Goal: Information Seeking & Learning: Stay updated

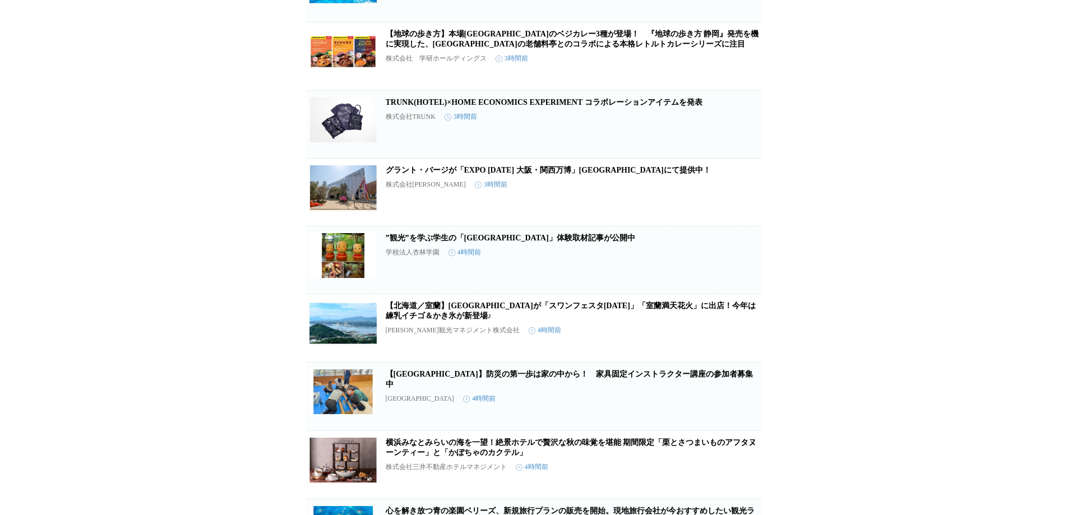
scroll to position [1234, 0]
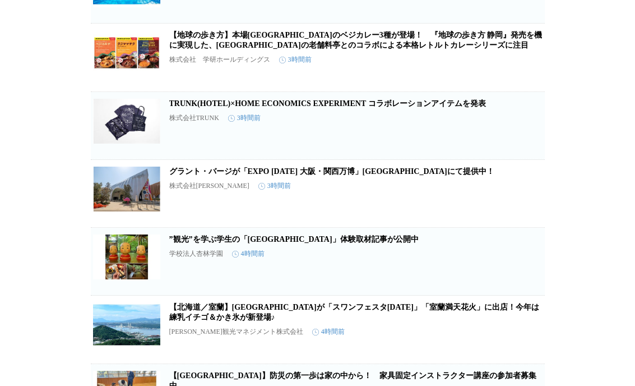
click at [393, 78] on div "【地球の歩き方】本場インドのベジカレー3種が登場！　『地球の歩き方 静岡』発売を機に実現した、浜松市の老舗料亭とのコラボによる本格レトルトカレーシリーズに注目…" at bounding box center [355, 54] width 373 height 48
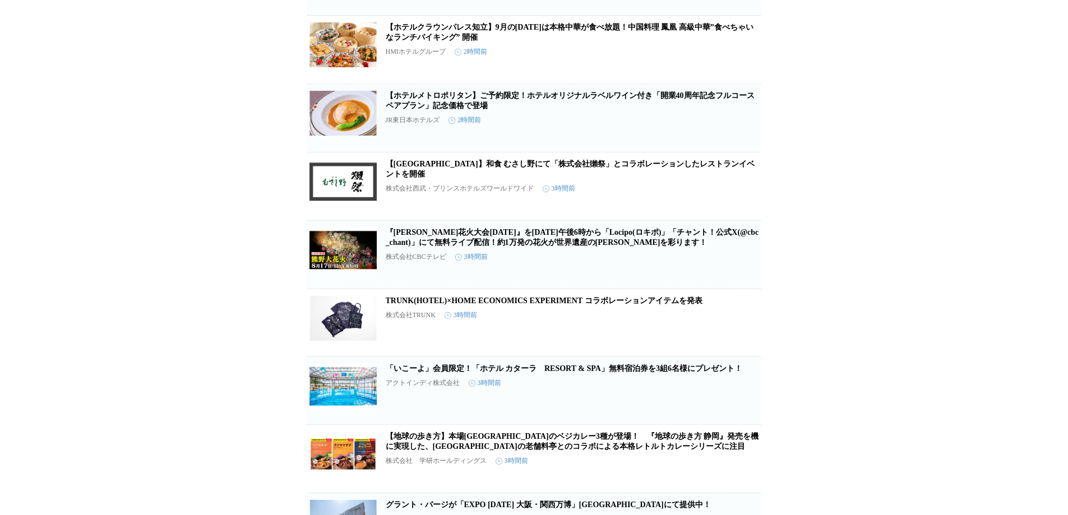
scroll to position [1025, 0]
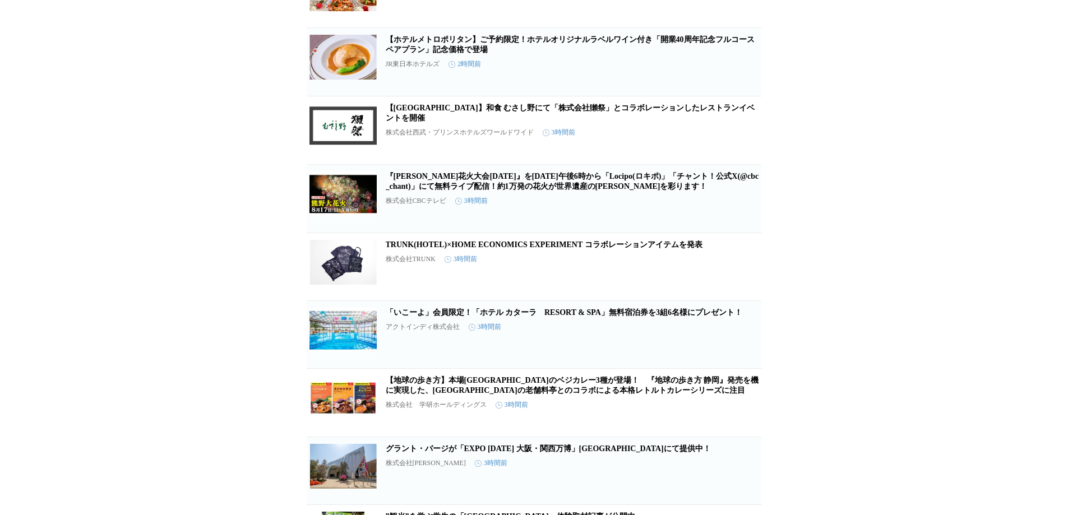
click at [478, 249] on link "TRUNK(HOTEL)×HOME ECONOMICS EXPERIMENT コラボレーションアイテムを発表" at bounding box center [544, 244] width 317 height 8
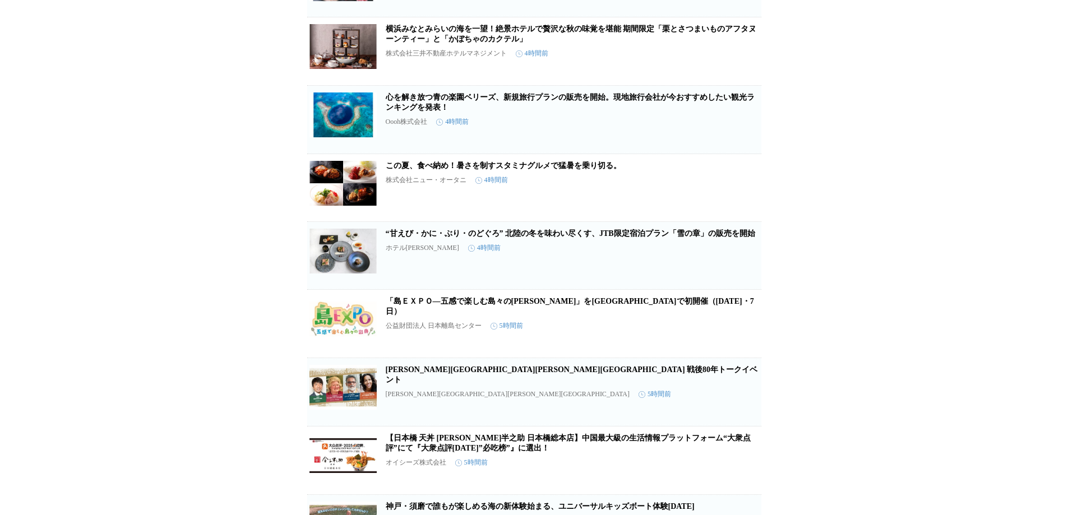
scroll to position [2372, 0]
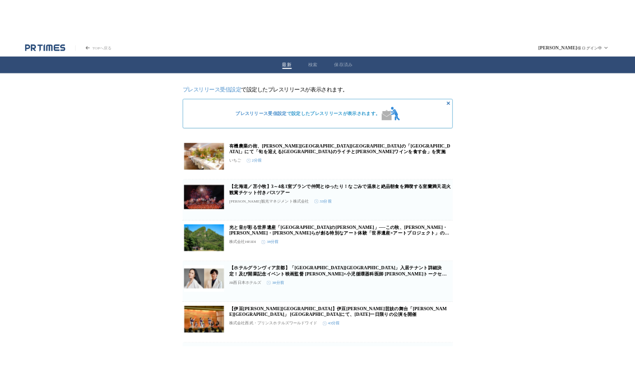
scroll to position [451, 0]
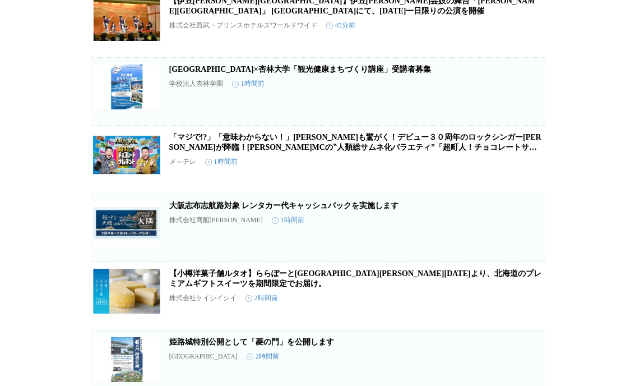
click at [390, 44] on div "【伊豆長岡温泉 三養荘】伊豆長岡芸妓の舞台「伊豆あやめ座」 三養荘にて、9月26日（金）一日限りの公演を開催 株式会社西武・プリンスホテルズワールドワイド 4…" at bounding box center [355, 20] width 373 height 48
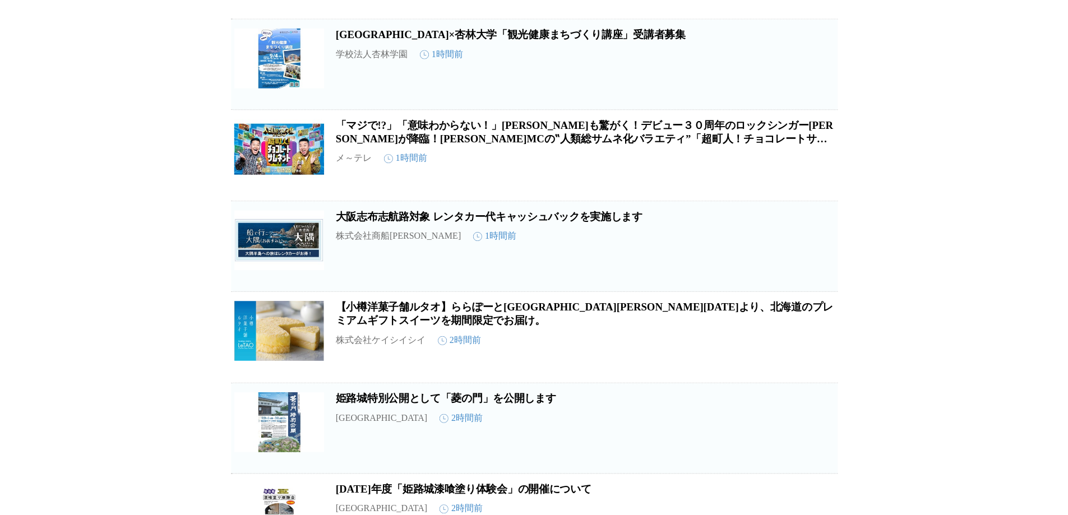
scroll to position [526, 0]
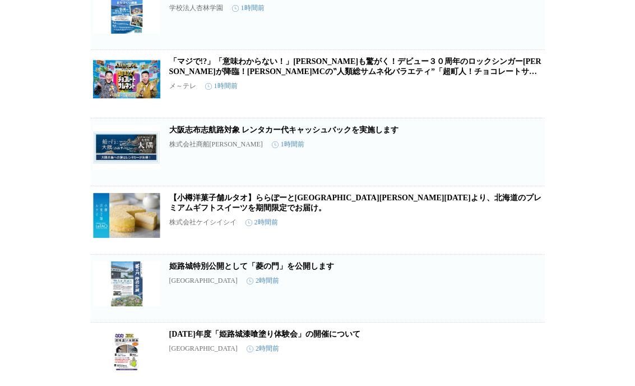
click at [494, 161] on div "大阪志布志航路対象 レンタカー代キャッシュバックを実施します 株式会社商船三井さんふらわあ 1時間前" at bounding box center [355, 148] width 373 height 47
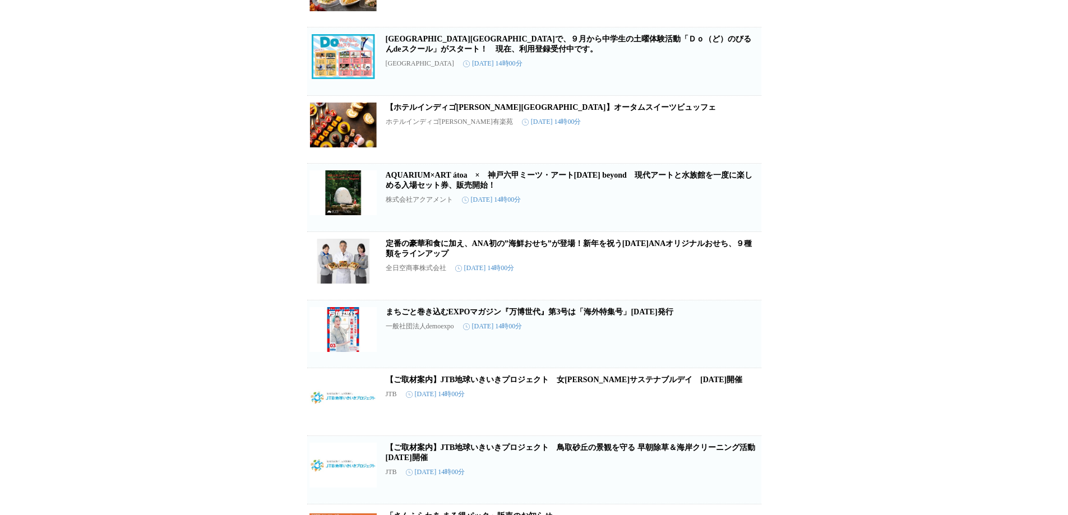
scroll to position [8530, 0]
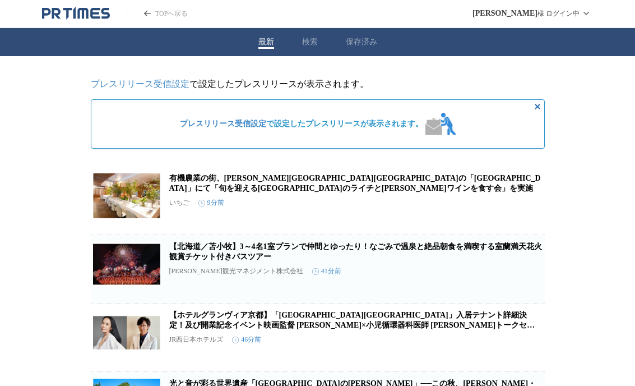
drag, startPoint x: 42, startPoint y: 174, endPoint x: 59, endPoint y: 156, distance: 25.0
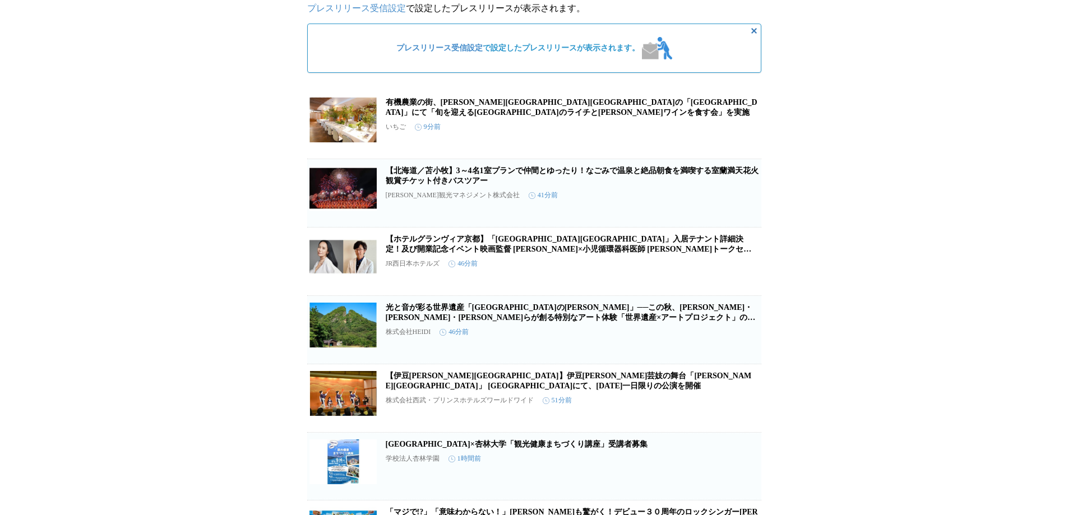
scroll to position [168, 0]
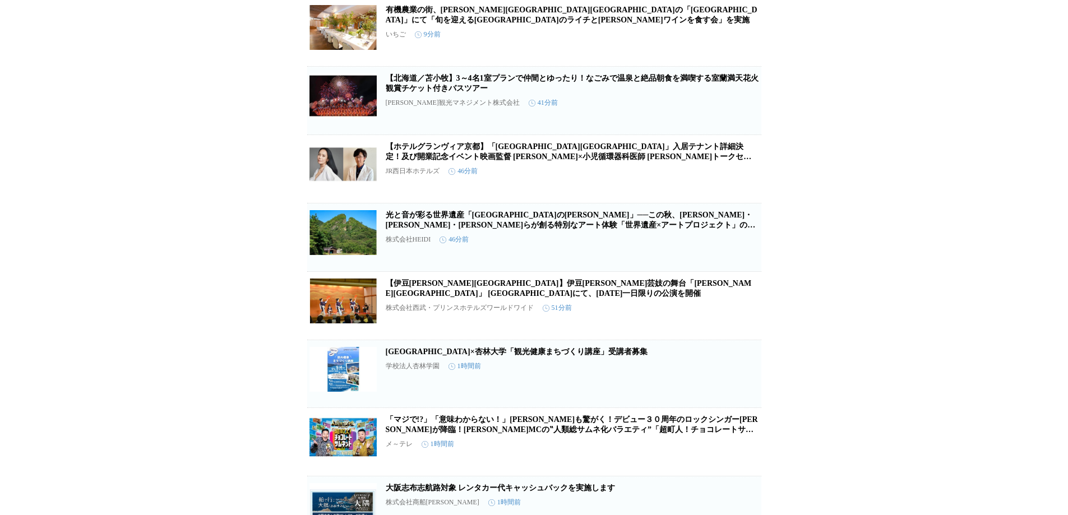
click at [497, 356] on link "[GEOGRAPHIC_DATA]×杏林大学「観光健康まちづくり講座」受講者募集" at bounding box center [517, 352] width 262 height 8
